Goal: Information Seeking & Learning: Learn about a topic

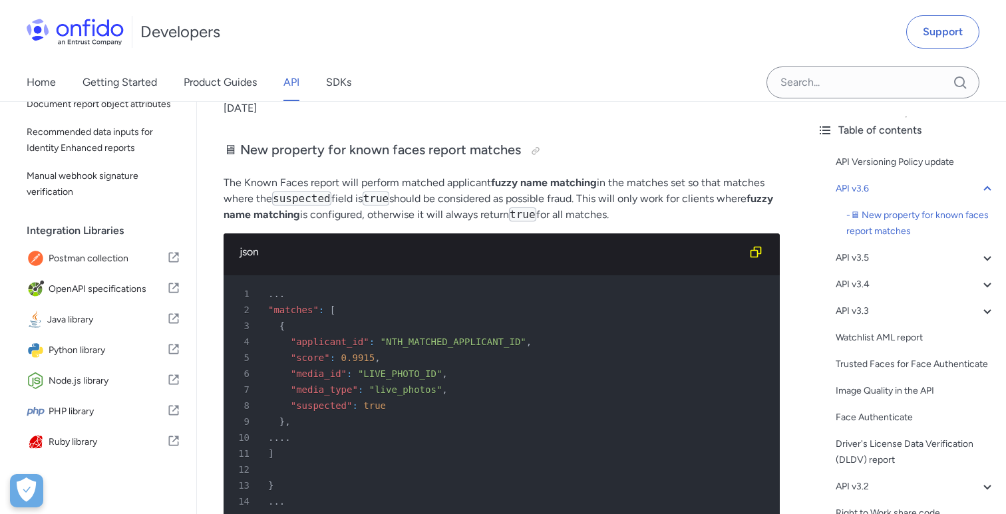
scroll to position [233, 0]
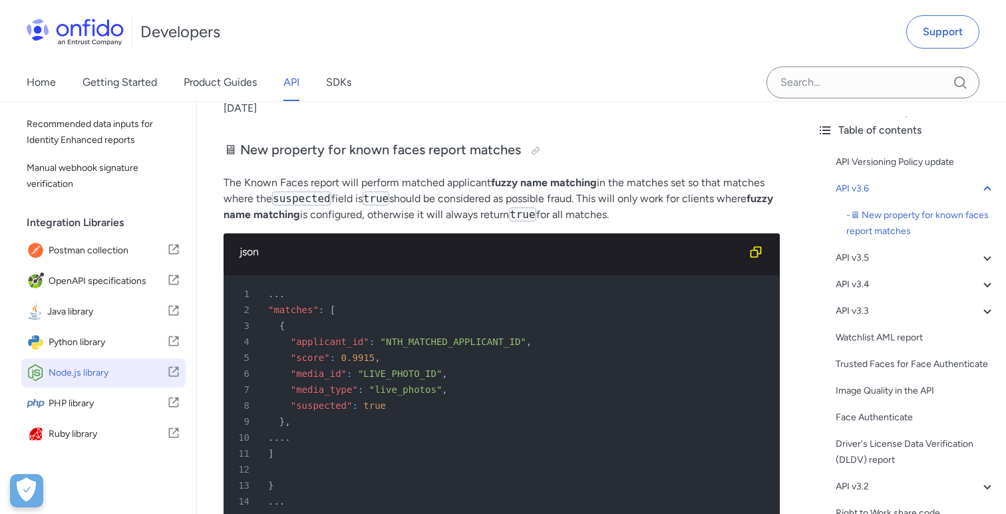
click at [104, 373] on span "Node.js library" at bounding box center [108, 373] width 118 height 19
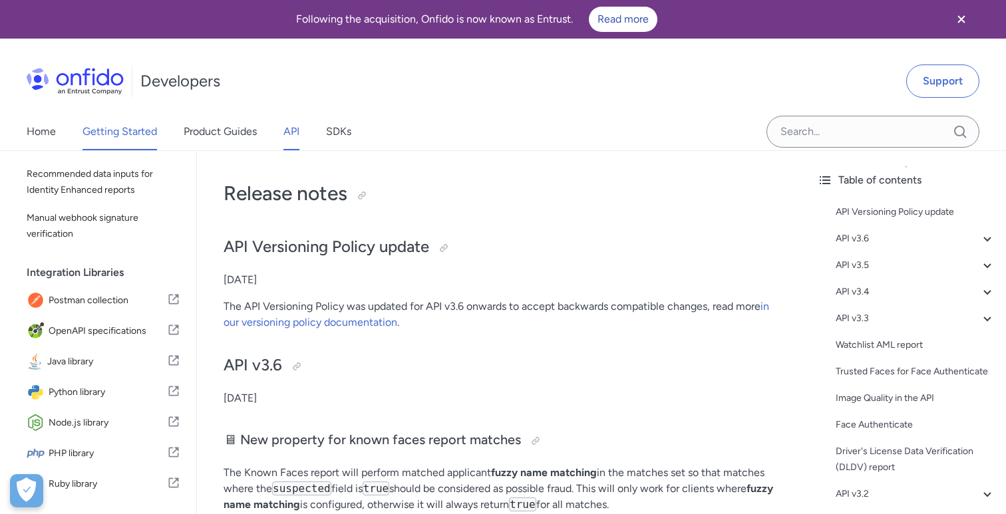
click at [142, 134] on link "Getting Started" at bounding box center [119, 131] width 74 height 37
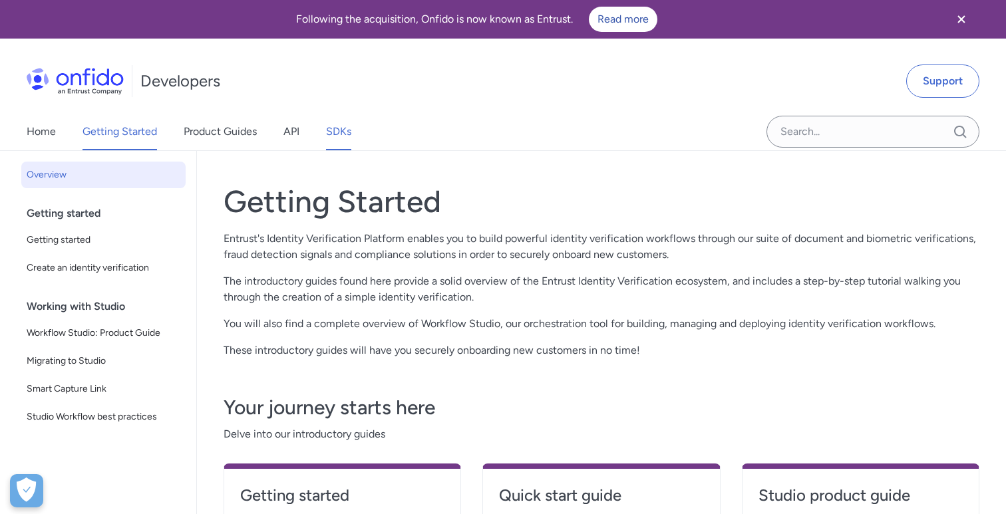
click at [340, 135] on link "SDKs" at bounding box center [338, 131] width 25 height 37
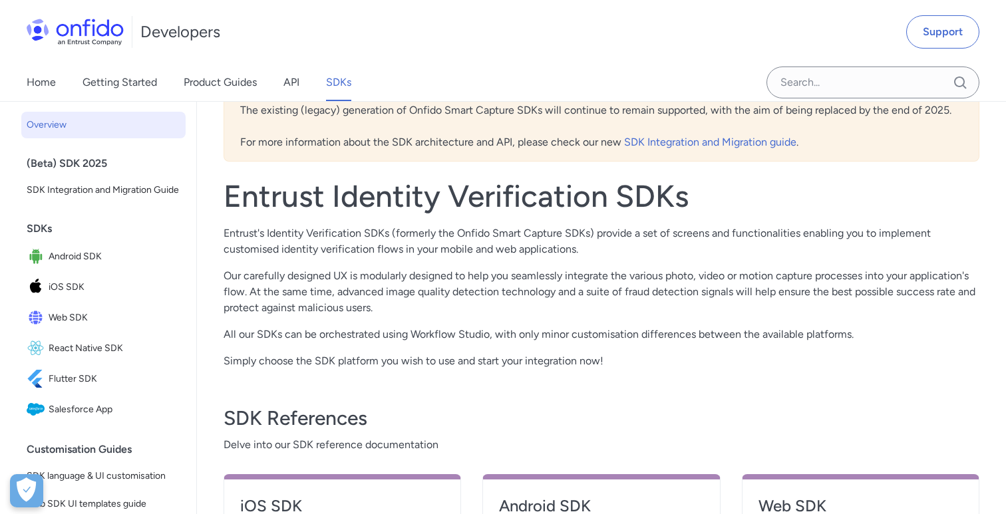
scroll to position [218, 0]
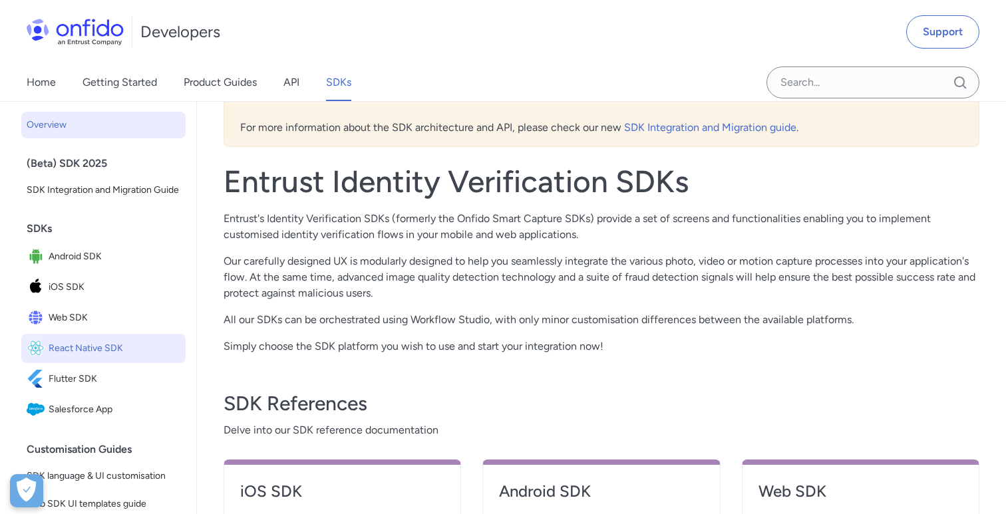
click at [96, 347] on span "React Native SDK" at bounding box center [115, 348] width 132 height 19
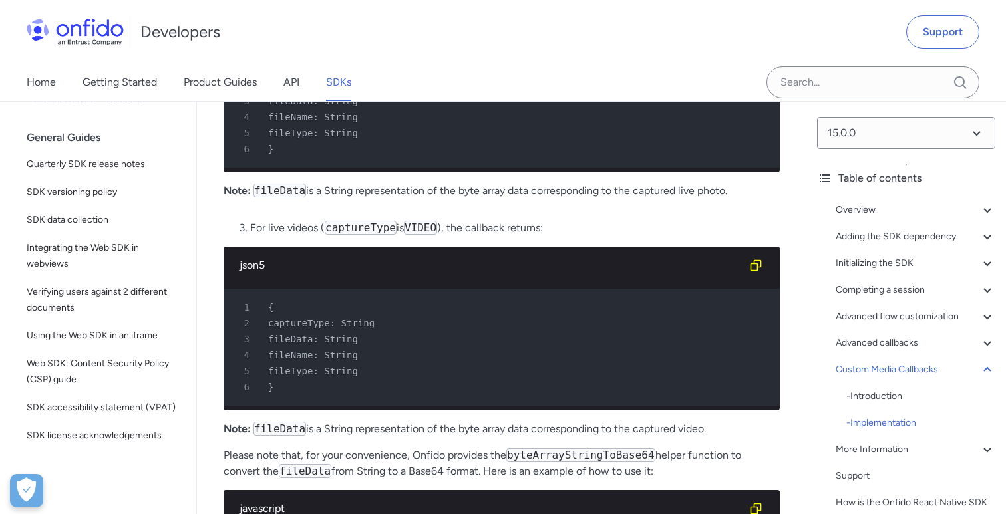
scroll to position [15281, 0]
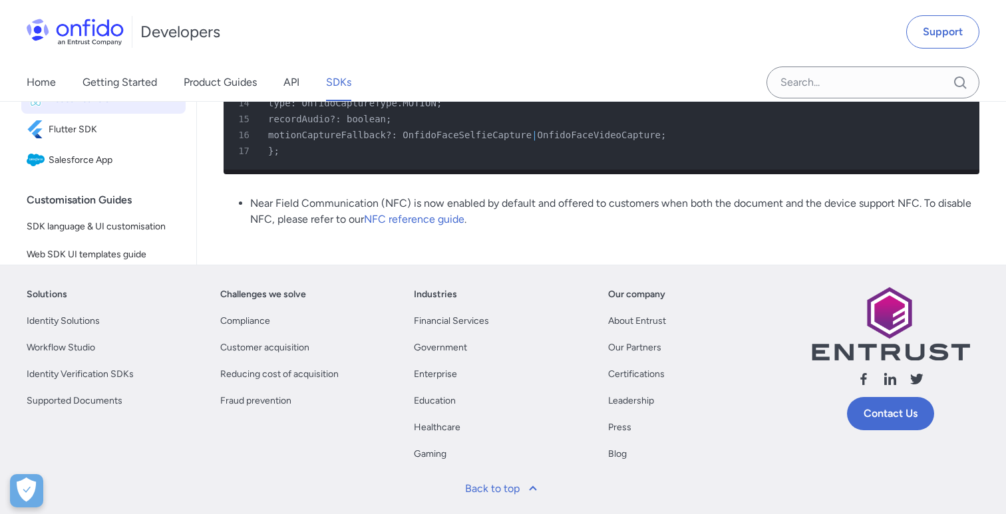
scroll to position [2475, 0]
